Goal: Task Accomplishment & Management: Use online tool/utility

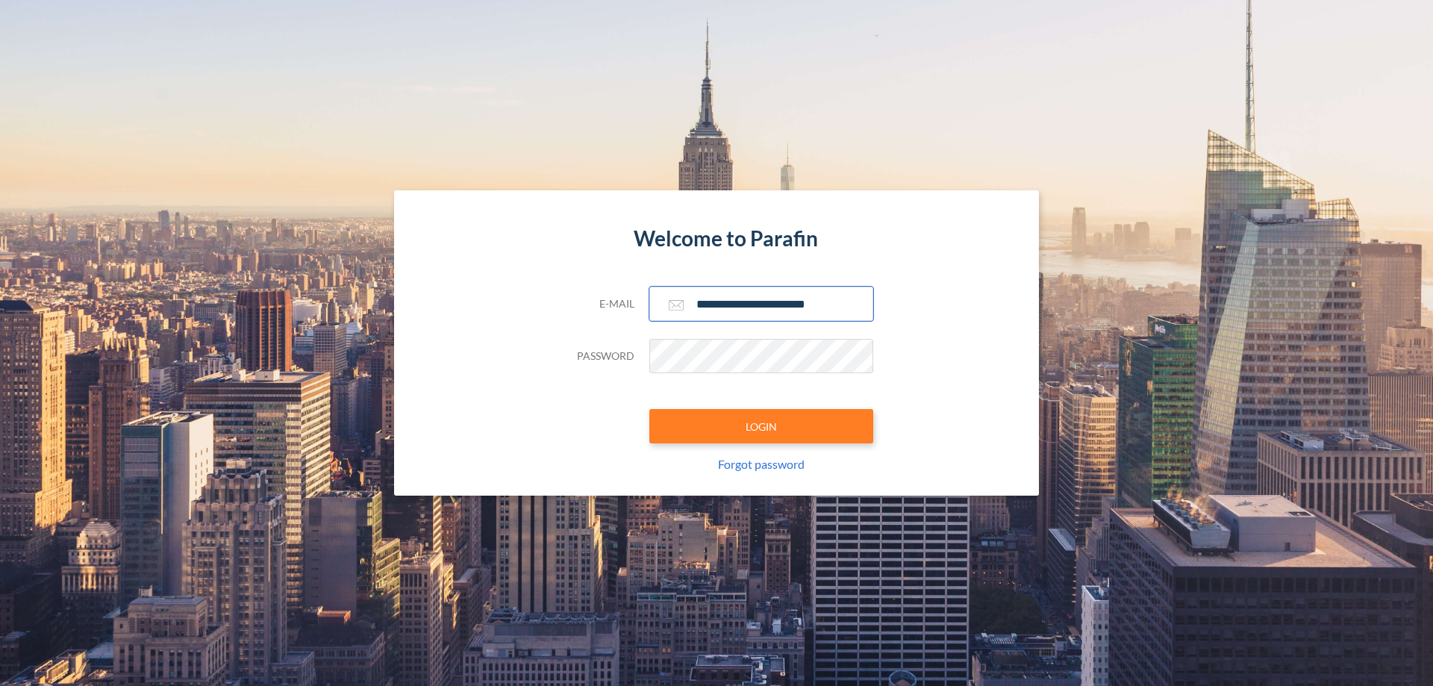
type input "**********"
click at [761, 426] on button "LOGIN" at bounding box center [761, 426] width 224 height 34
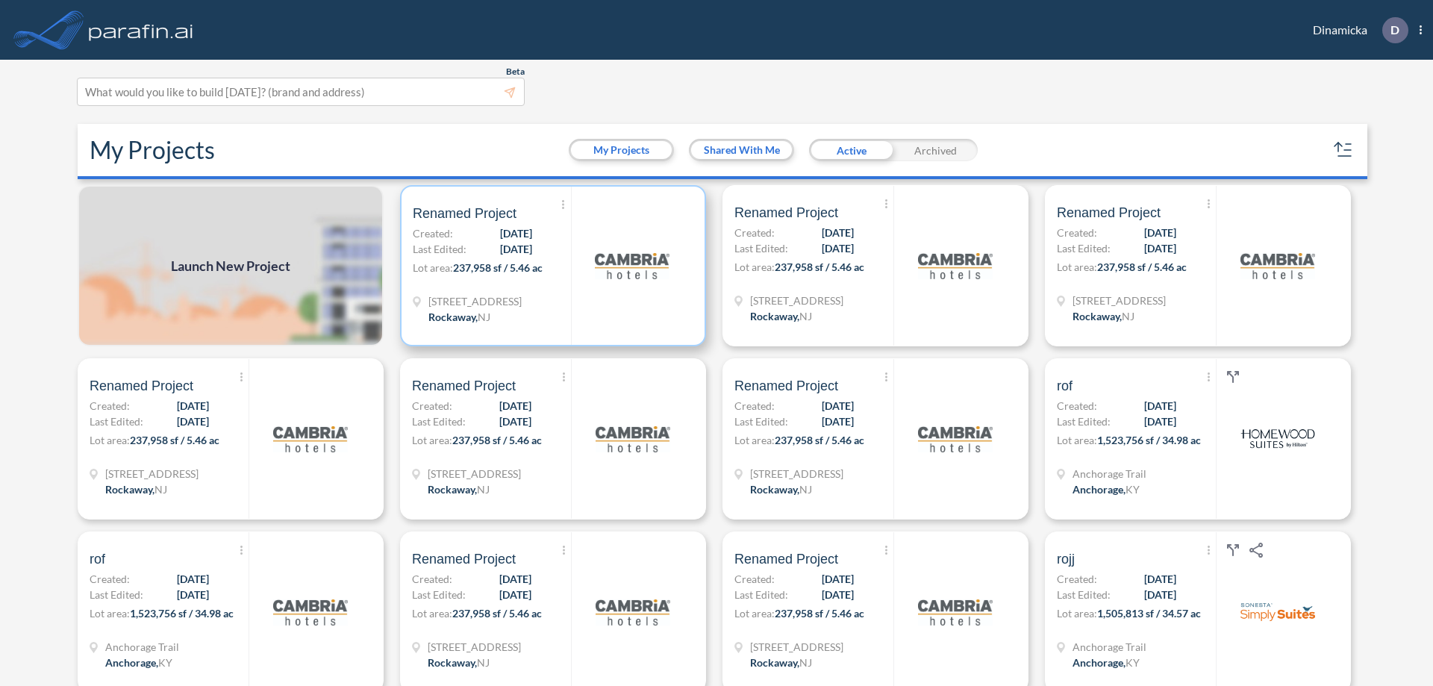
scroll to position [4, 0]
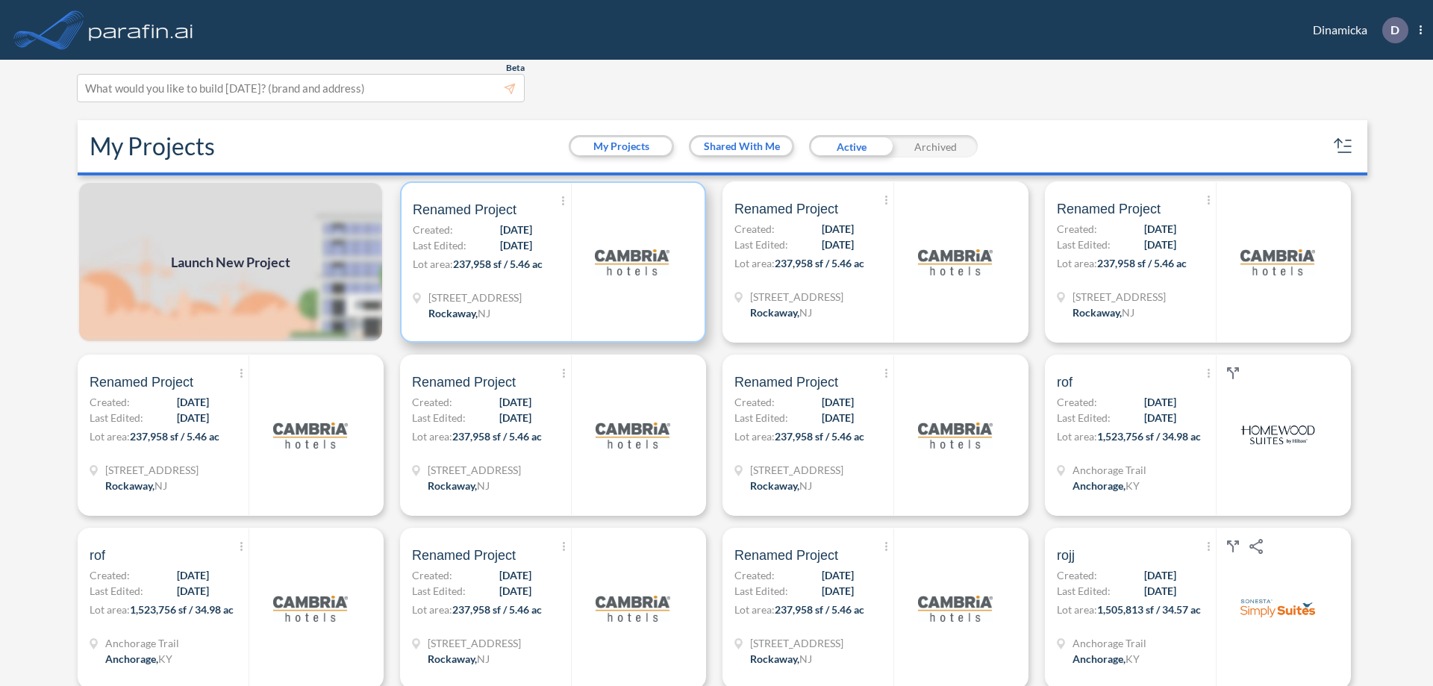
click at [550, 262] on p "Lot area: 237,958 sf / 5.46 ac" at bounding box center [492, 267] width 158 height 22
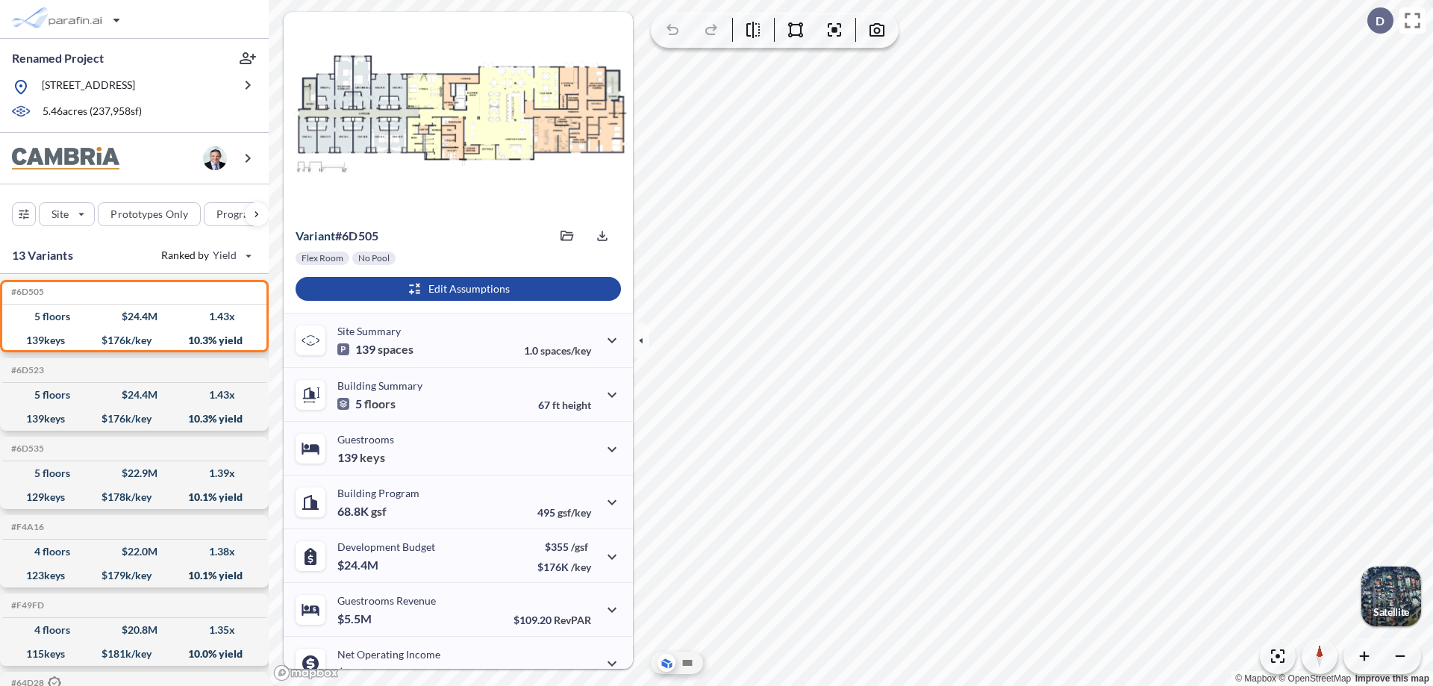
scroll to position [75, 0]
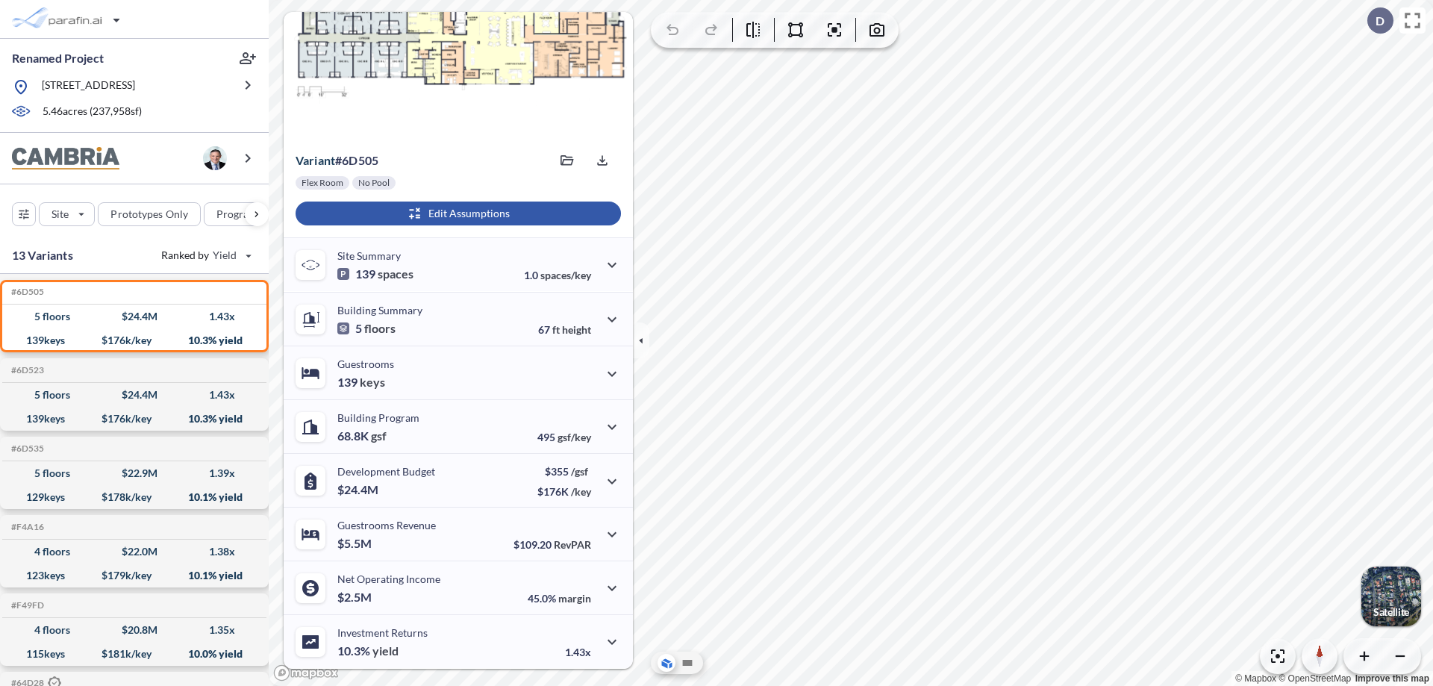
click at [456, 213] on div "button" at bounding box center [458, 214] width 325 height 24
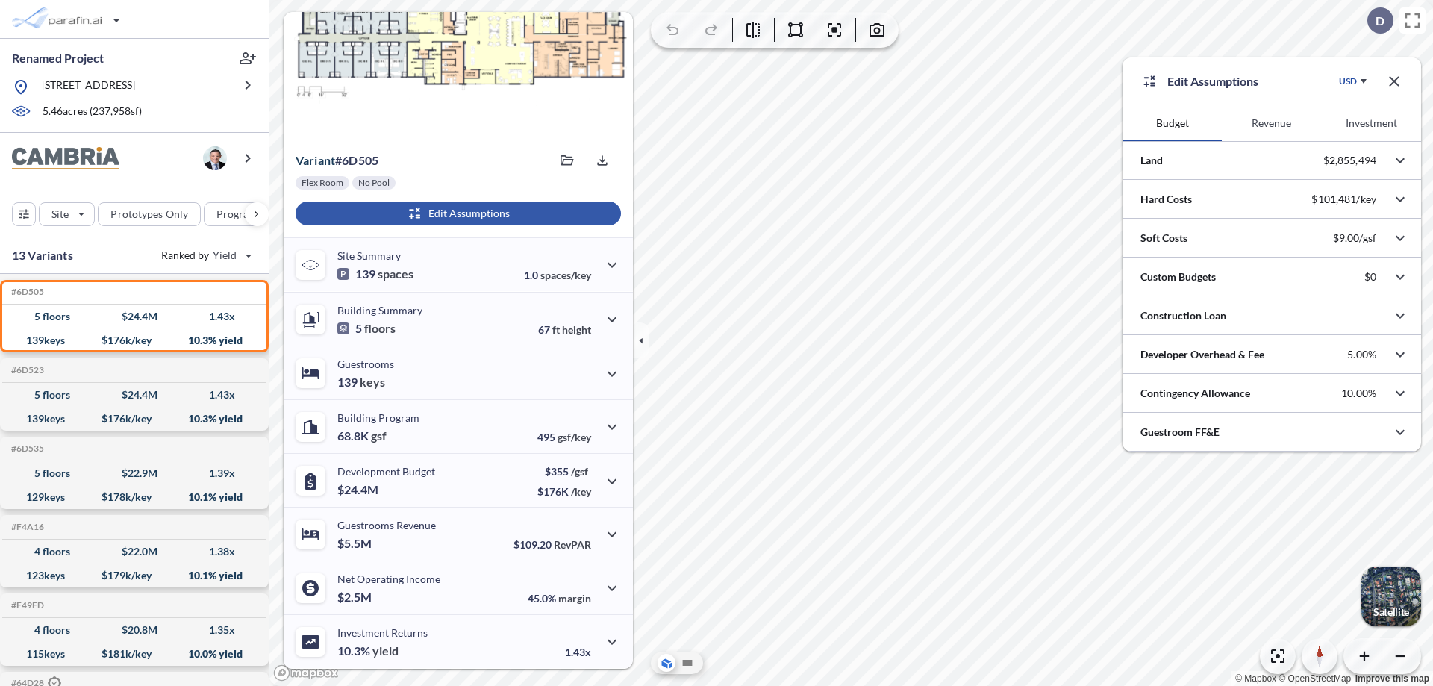
click at [1371, 123] on button "Investment" at bounding box center [1371, 123] width 99 height 36
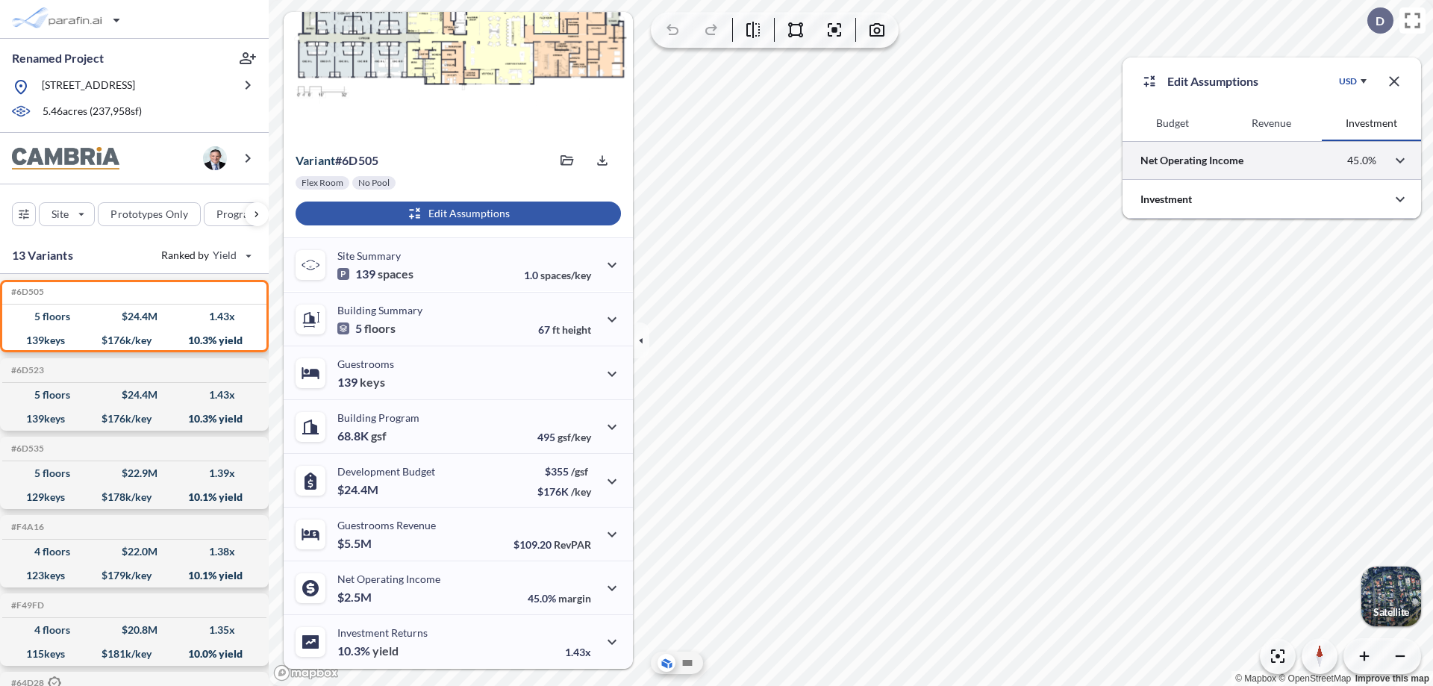
click at [1272, 160] on div at bounding box center [1272, 160] width 299 height 38
